Goal: Task Accomplishment & Management: Use online tool/utility

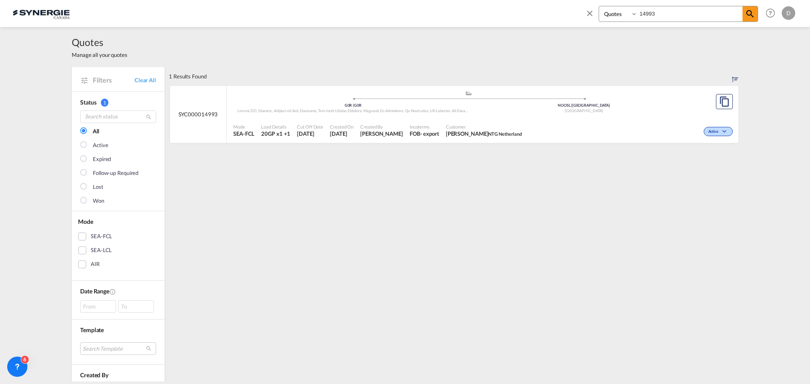
select select "Quotes"
click at [664, 4] on div "Bookings Quotes Enquiries 14993 Help Resources Product Release D My Profile Log…" at bounding box center [688, 13] width 217 height 26
click at [659, 13] on input "14993" at bounding box center [690, 13] width 105 height 15
type input "14995"
click at [429, 136] on div "- export" at bounding box center [429, 134] width 19 height 8
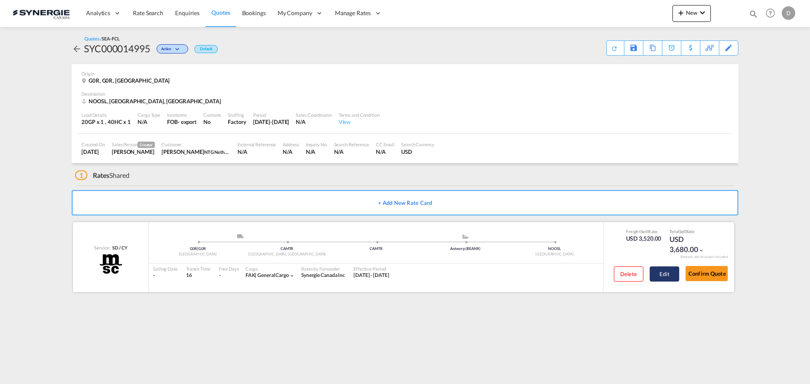
click at [665, 273] on button "Edit" at bounding box center [665, 274] width 30 height 15
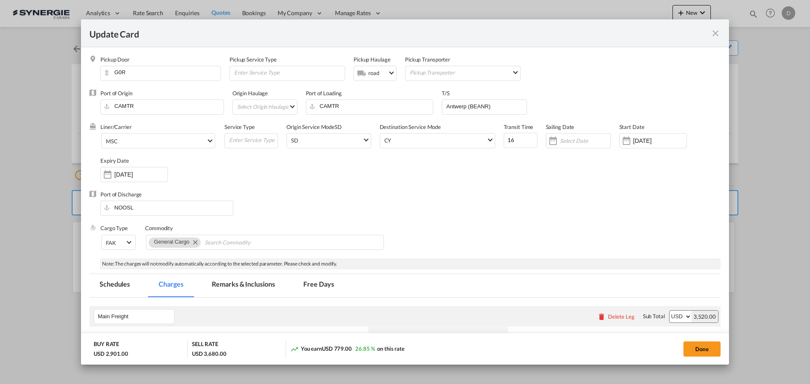
select select "per equipment"
select select "per B/L"
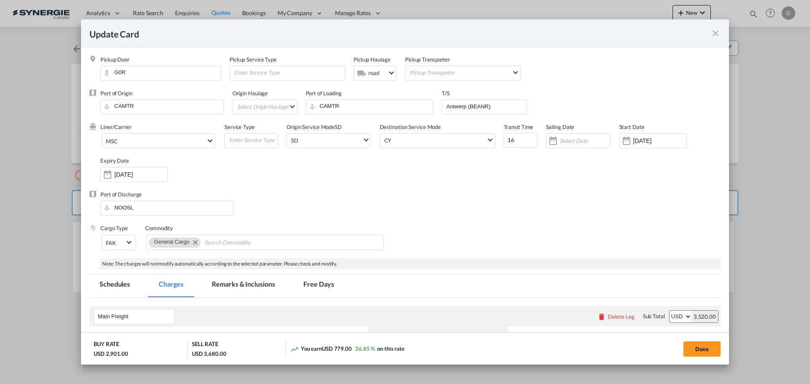
select select "per B/L"
select select "per shipment"
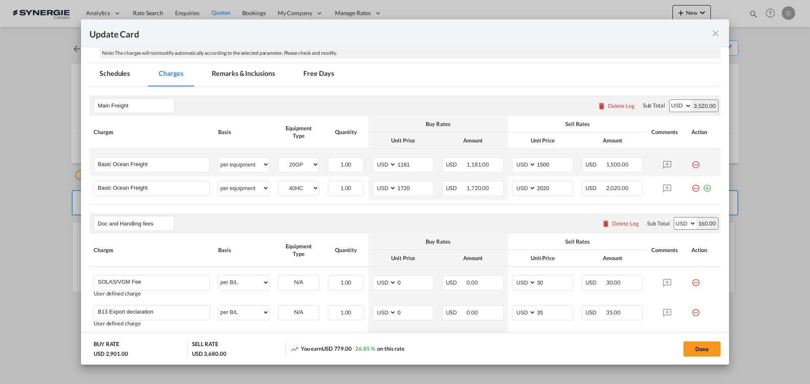
click at [692, 165] on md-icon "icon-minus-circle-outline red-400-fg" at bounding box center [696, 161] width 8 height 8
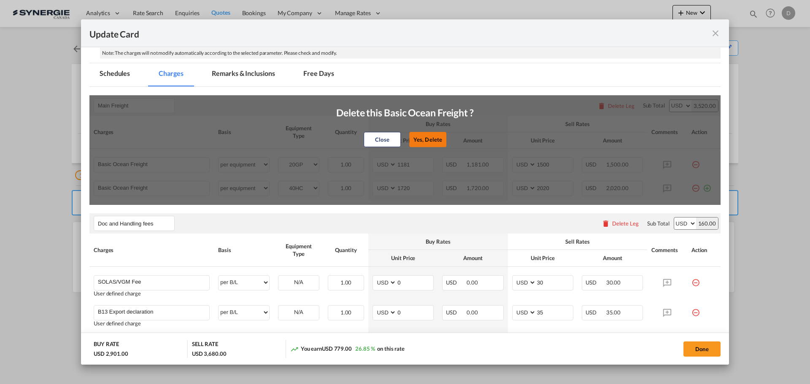
click at [428, 142] on button "Yes, Delete" at bounding box center [427, 139] width 37 height 15
select select "40HC"
type input "1720"
type input "2020"
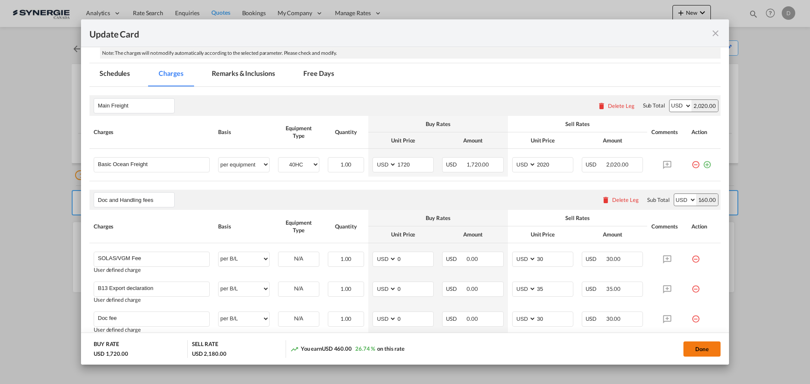
click at [708, 347] on button "Done" at bounding box center [702, 349] width 37 height 15
type input "23 Sep 2025"
type input "29 Sep 2025"
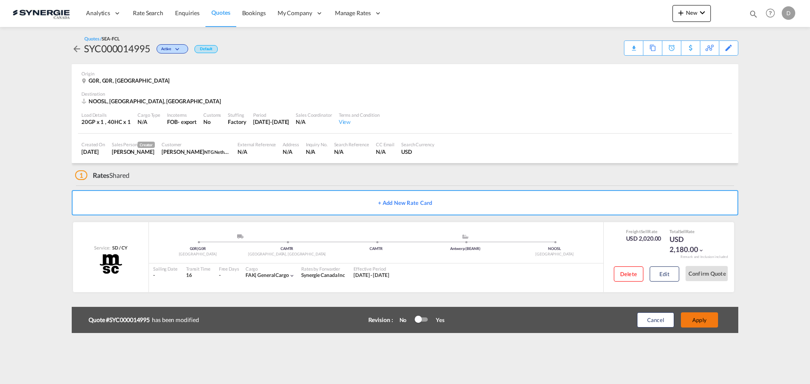
click at [702, 325] on button "Apply" at bounding box center [699, 320] width 37 height 15
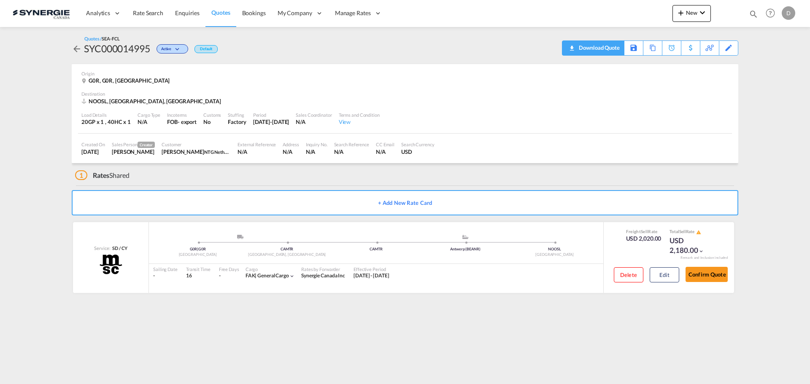
click at [610, 50] on div "Download Quote" at bounding box center [598, 48] width 43 height 14
